Goal: Task Accomplishment & Management: Manage account settings

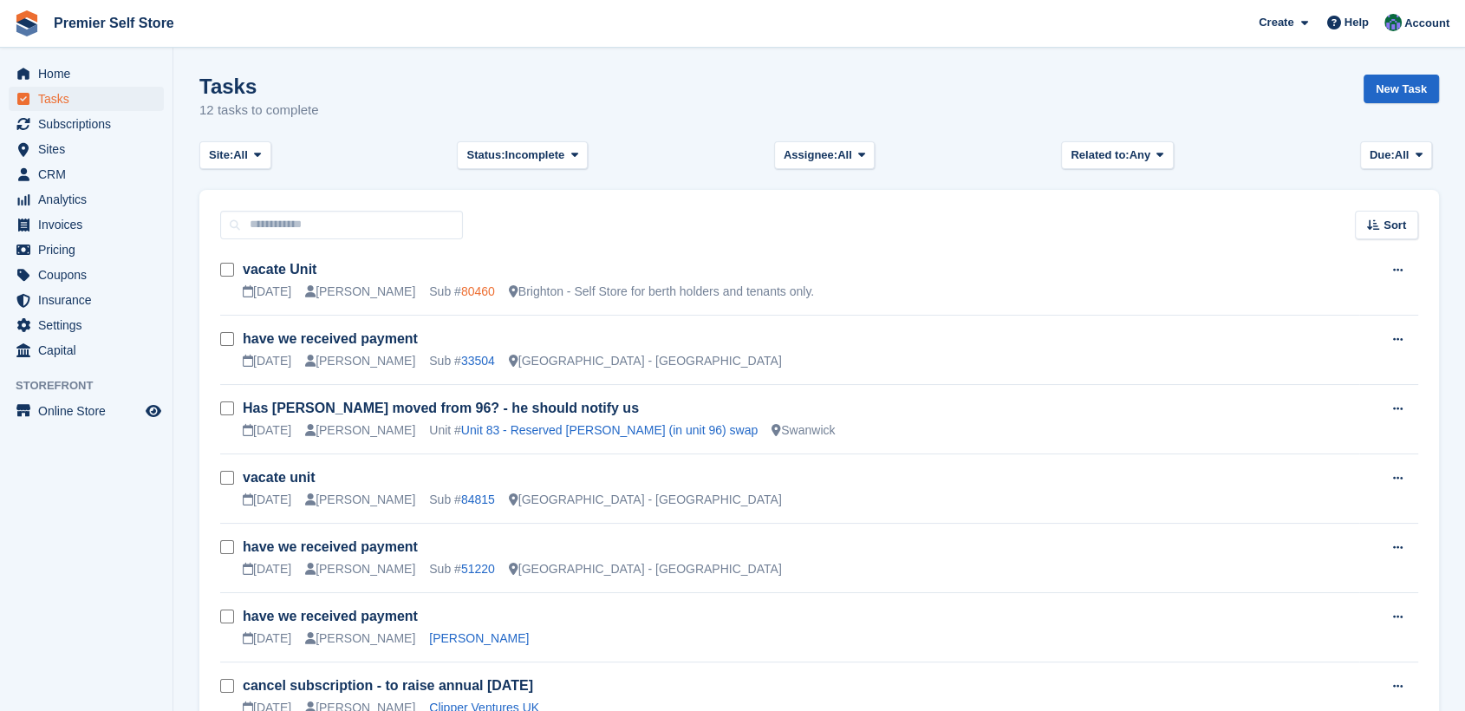
click at [461, 287] on link "80460" at bounding box center [478, 291] width 34 height 14
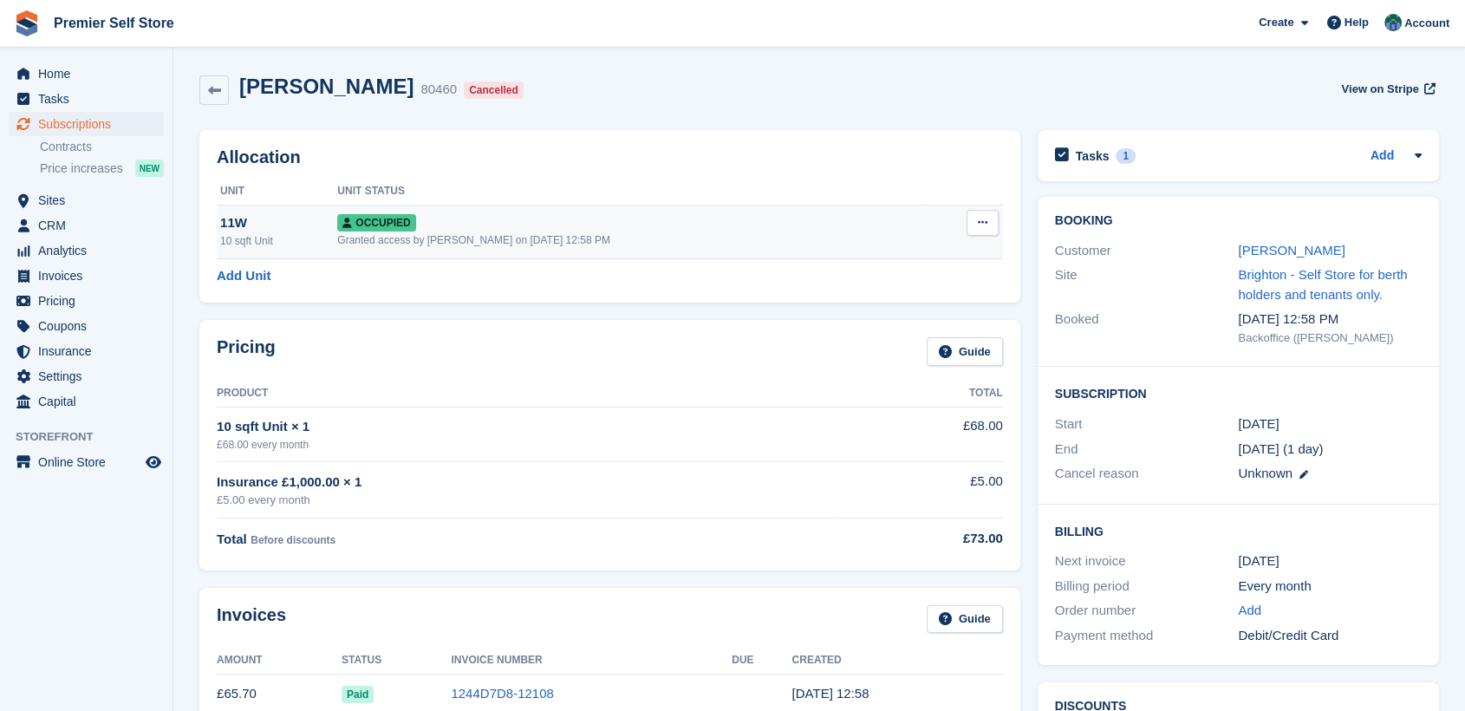
click at [988, 219] on button at bounding box center [983, 223] width 32 height 26
click at [883, 320] on p "Deallocate" at bounding box center [915, 316] width 151 height 23
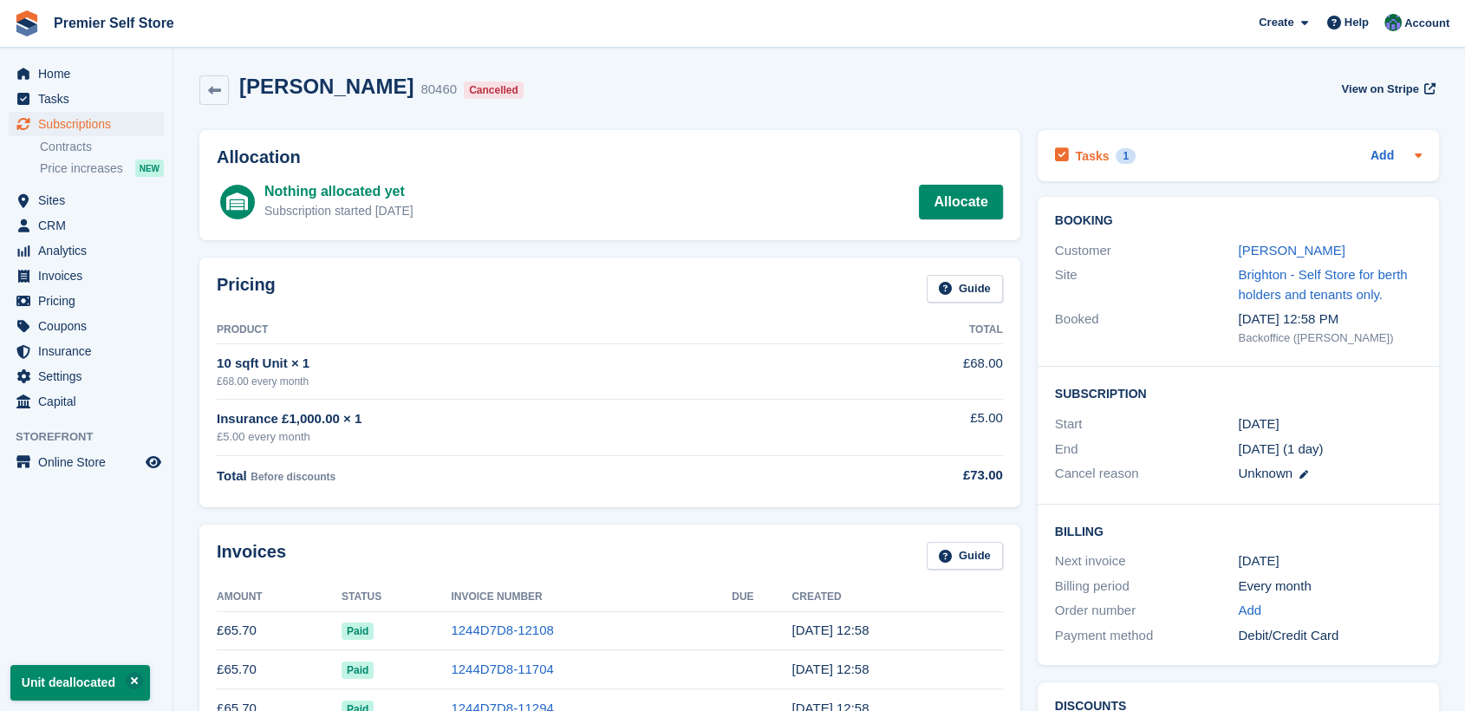
click at [1090, 153] on h2 "Tasks" at bounding box center [1093, 156] width 34 height 16
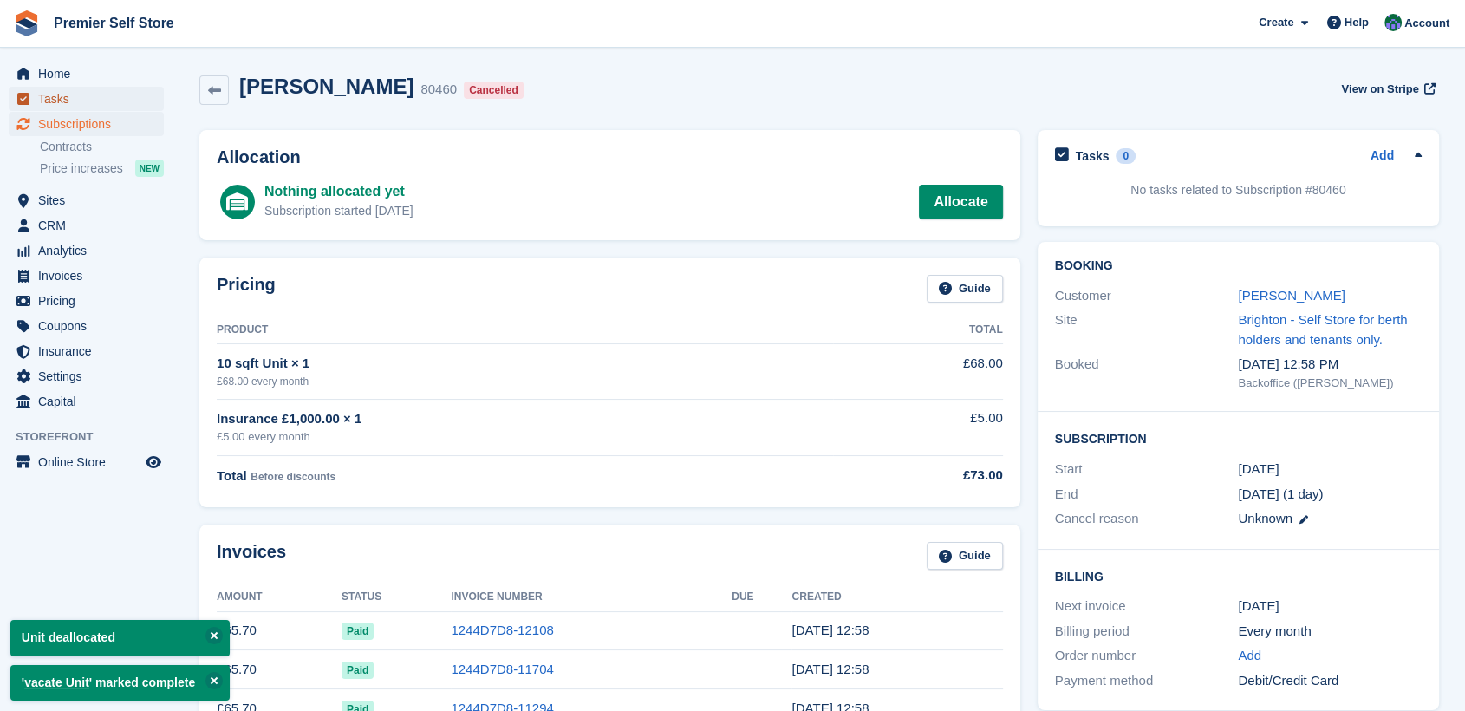
click at [55, 93] on span "Tasks" at bounding box center [90, 99] width 104 height 24
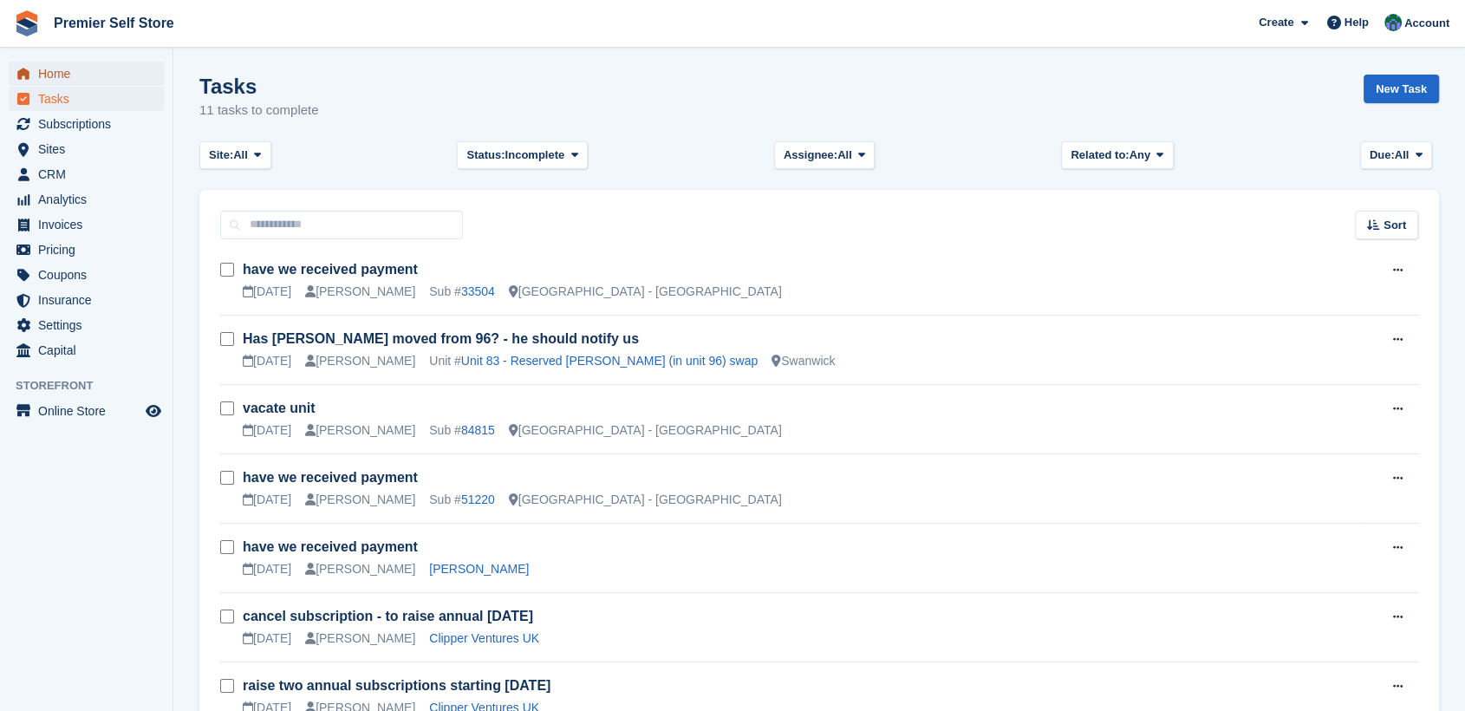
click at [59, 75] on span "Home" at bounding box center [90, 74] width 104 height 24
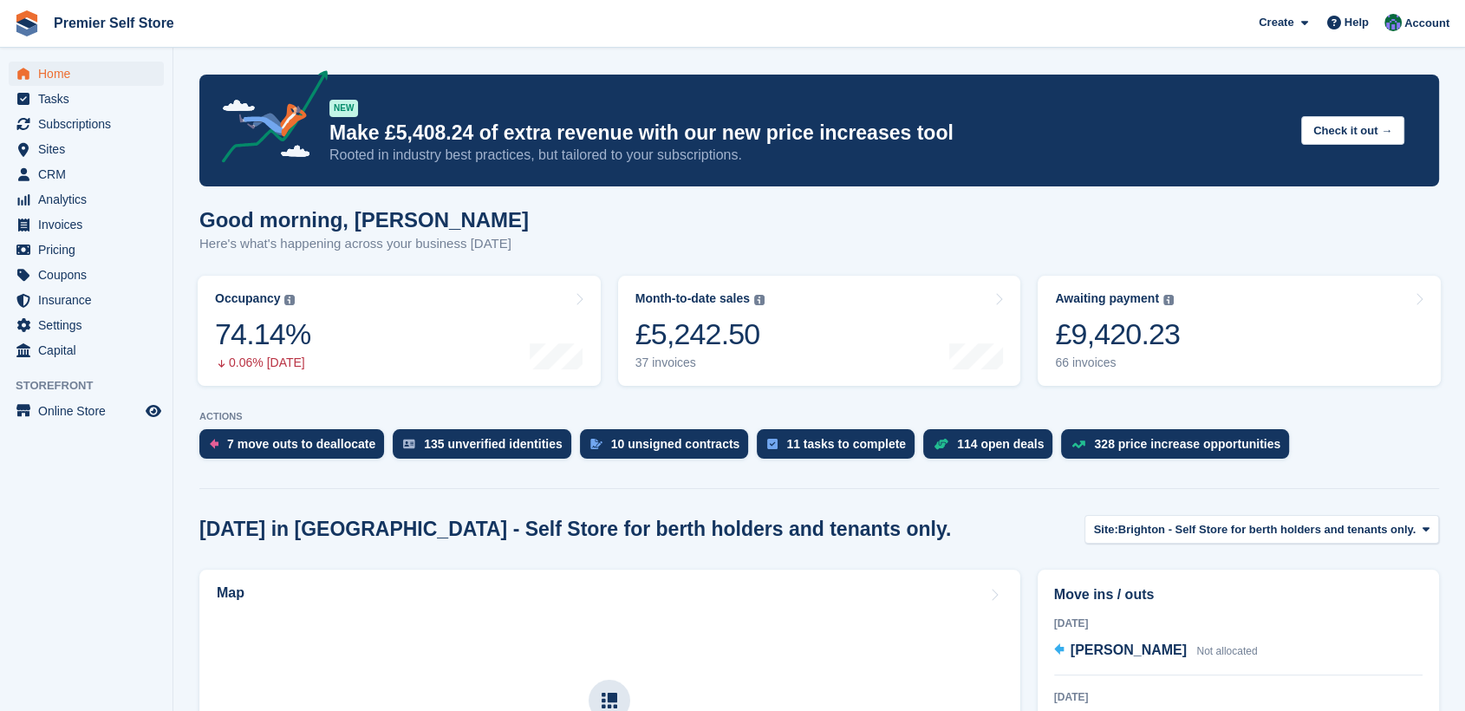
click at [118, 551] on aside "Home Tasks Subscriptions Subscriptions Subscriptions Contracts Price increases …" at bounding box center [86, 360] width 173 height 624
